Goal: Information Seeking & Learning: Find specific fact

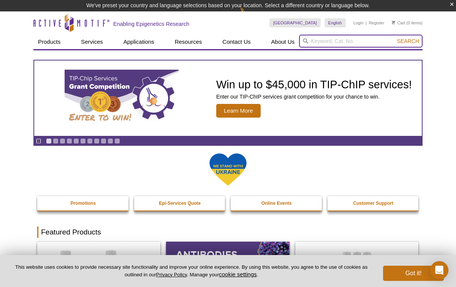
click at [324, 40] on input "search" at bounding box center [360, 41] width 123 height 13
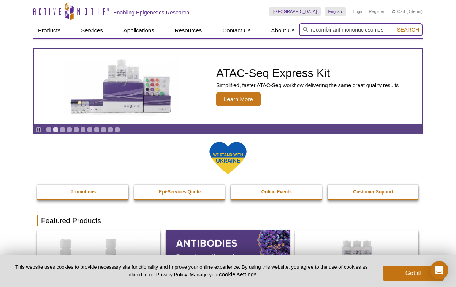
type input "recombinant mononuclesomes"
click at [395, 26] on button "Search" at bounding box center [408, 29] width 27 height 7
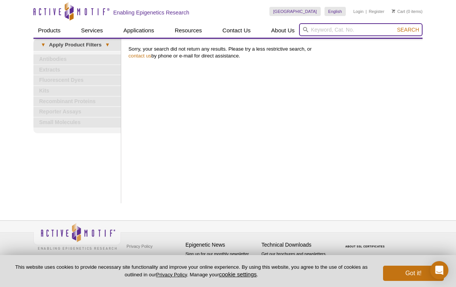
click at [317, 27] on input "search" at bounding box center [360, 29] width 123 height 13
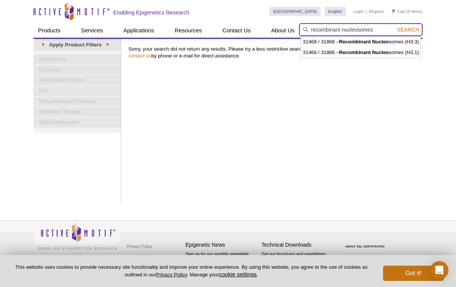
type input "recombinant nucleosomes"
click at [395, 26] on button "Search" at bounding box center [408, 29] width 27 height 7
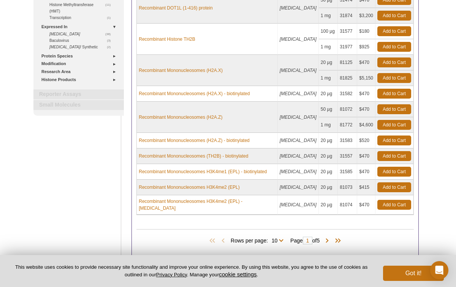
scroll to position [136, 0]
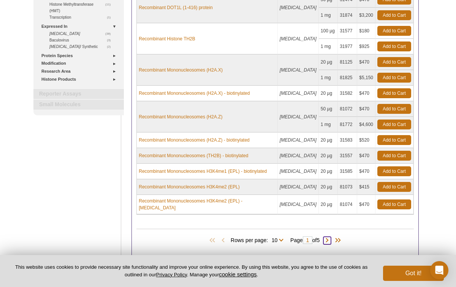
click at [331, 236] on span at bounding box center [327, 240] width 8 height 8
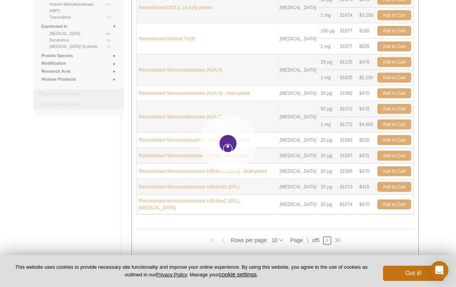
type input "2"
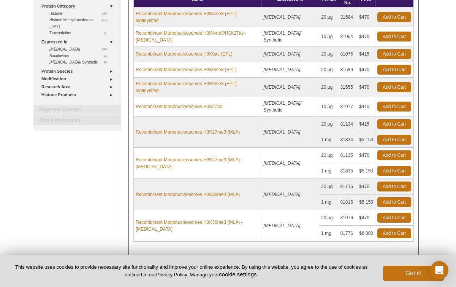
scroll to position [122, 0]
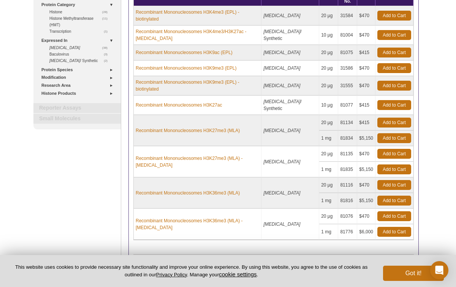
click at [329, 262] on span at bounding box center [326, 266] width 8 height 8
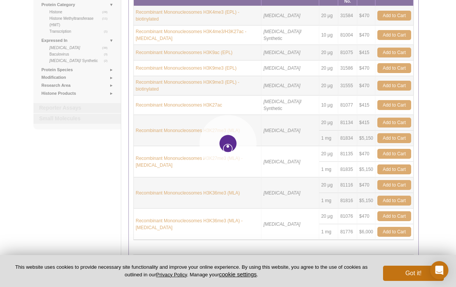
type input "3"
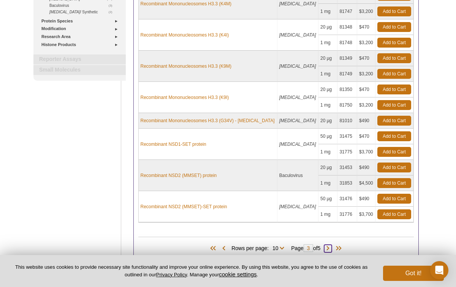
scroll to position [165, 0]
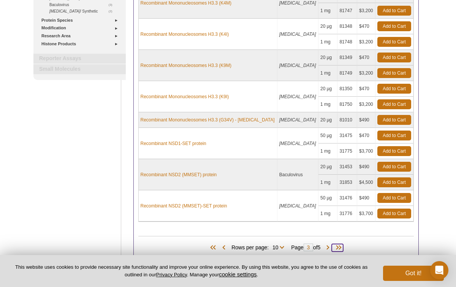
click at [342, 245] on span at bounding box center [337, 248] width 11 height 8
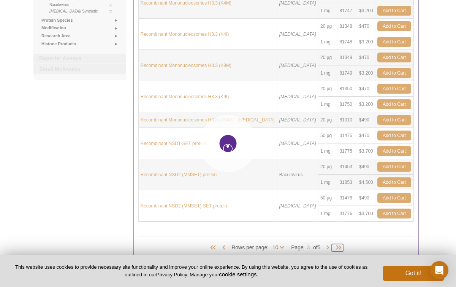
type input "5"
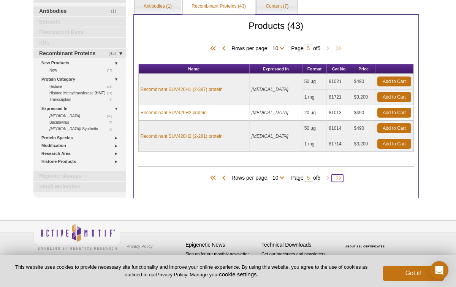
scroll to position [47, 0]
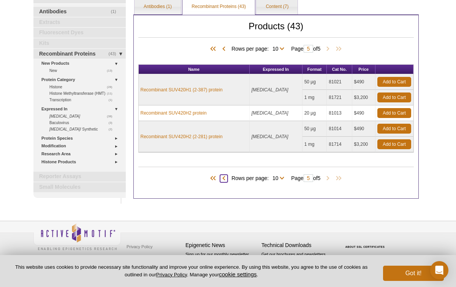
click at [222, 175] on span at bounding box center [224, 178] width 8 height 8
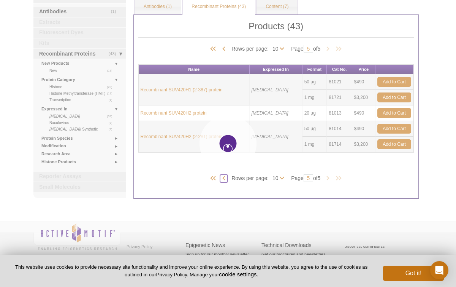
type input "4"
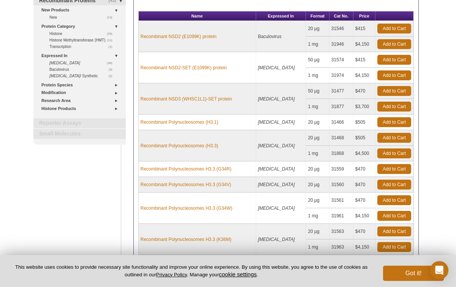
scroll to position [97, 0]
